Goal: Communication & Community: Ask a question

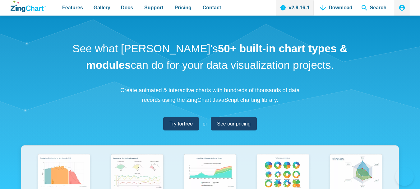
click at [200, 0] on link "Contact" at bounding box center [212, 8] width 24 height 16
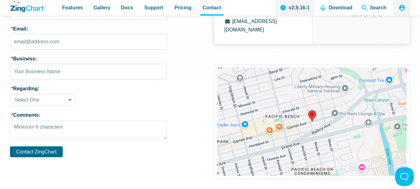
scroll to position [208, 0]
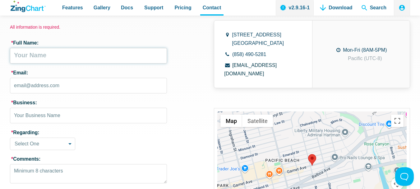
click at [22, 61] on input "* Full Name:" at bounding box center [88, 56] width 157 height 16
type input "[PERSON_NAME]"
type input "[PERSON_NAME][EMAIL_ADDRESS][DOMAIN_NAME]"
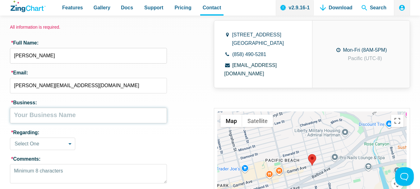
type input "First MCS Payment Solutions"
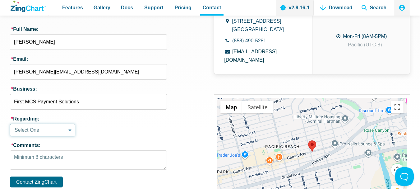
scroll to position [259, 0]
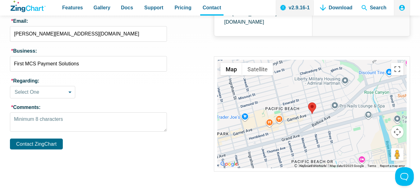
click at [32, 106] on label "* Comments:" at bounding box center [88, 107] width 157 height 6
click at [32, 112] on textarea "* Comments:" at bounding box center [88, 121] width 157 height 19
click at [27, 89] on select "Select One Sales Inquiry Installation Licensing Documentation Support Other" at bounding box center [42, 92] width 65 height 12
select select "sales_inquiry"
click at [10, 86] on select "Select One Sales Inquiry Installation Licensing Documentation Support Other" at bounding box center [42, 92] width 65 height 12
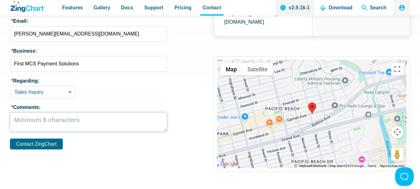
click at [81, 125] on textarea "* Comments:" at bounding box center [88, 121] width 157 height 19
paste textarea "Hi, Your business now has the opportunity to eliminate thousands in credit card…"
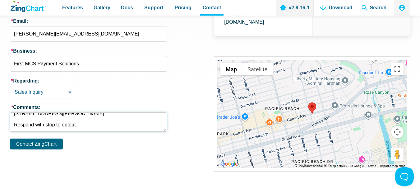
type textarea "Hi, Your business now has the opportunity to eliminate thousands in credit card…"
click at [40, 149] on button "Contact ZingChart" at bounding box center [36, 143] width 53 height 11
